Goal: Task Accomplishment & Management: Use online tool/utility

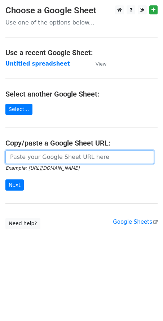
click at [35, 157] on input "url" at bounding box center [79, 157] width 148 height 14
paste input "[URL][DOMAIN_NAME]"
type input "[URL][DOMAIN_NAME]"
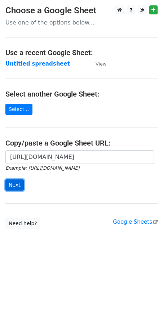
click at [13, 182] on input "Next" at bounding box center [14, 184] width 18 height 11
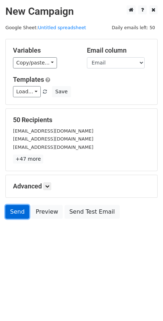
click at [14, 215] on link "Send" at bounding box center [17, 212] width 24 height 14
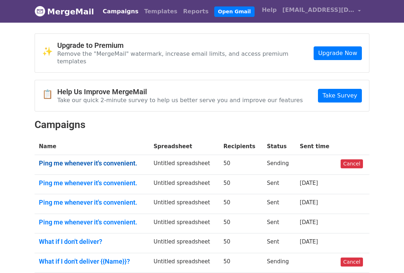
click at [112, 159] on link "Ping me whenever it's convenient." at bounding box center [92, 163] width 106 height 8
click at [124, 159] on link "Ping me whenever it's convenient." at bounding box center [92, 163] width 106 height 8
click at [110, 159] on link "Ping me whenever it's convenient." at bounding box center [92, 163] width 106 height 8
